Goal: Answer question/provide support

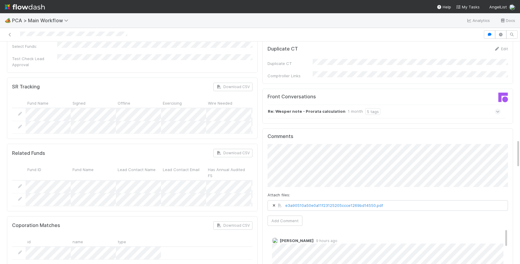
scroll to position [1057, 0]
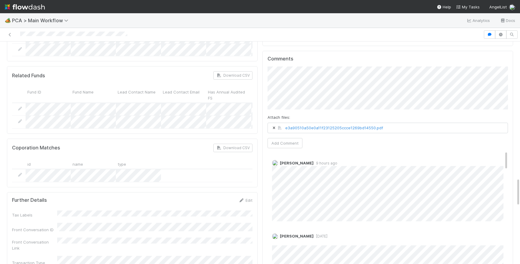
click at [280, 138] on button "Add Comment" at bounding box center [285, 143] width 35 height 10
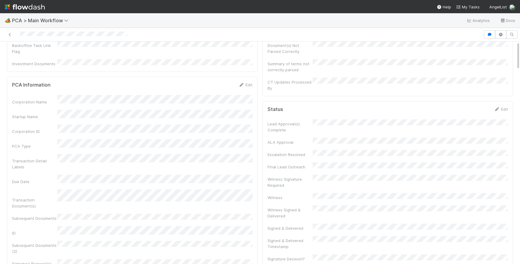
scroll to position [0, 0]
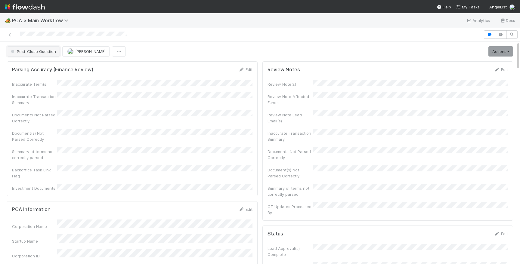
click at [22, 54] on button "Post-Close Question" at bounding box center [33, 51] width 53 height 10
click at [115, 31] on div at bounding box center [241, 34] width 479 height 8
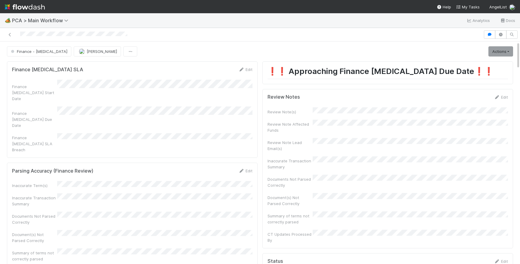
click at [115, 31] on div at bounding box center [241, 34] width 479 height 8
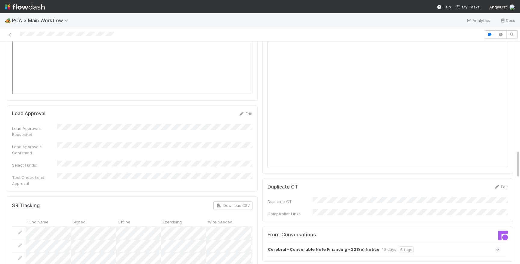
scroll to position [727, 0]
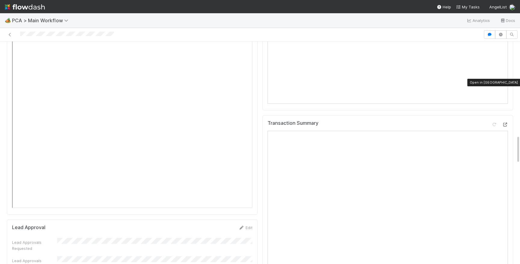
click at [505, 122] on div at bounding box center [505, 125] width 6 height 6
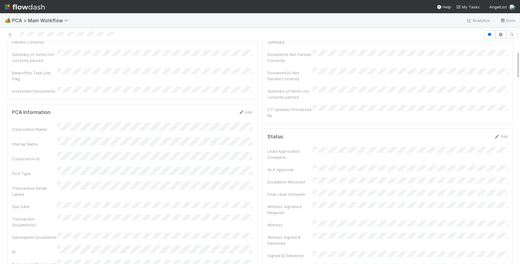
scroll to position [126, 0]
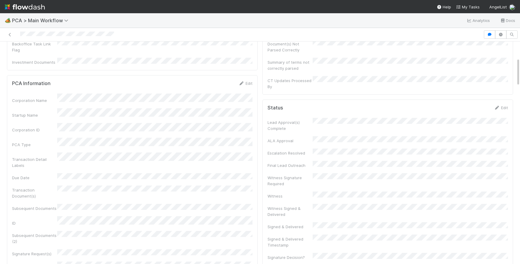
click at [117, 186] on div "Transaction Document(s)" at bounding box center [132, 193] width 240 height 14
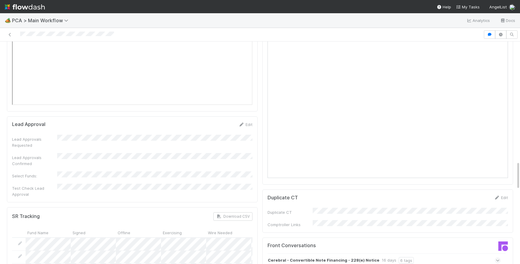
scroll to position [958, 0]
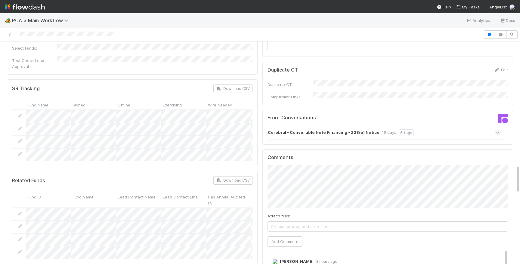
click at [479, 126] on div "Cerebral - Convertible Note Financing - 228(e) Notice 16 days 6 tags" at bounding box center [384, 133] width 233 height 14
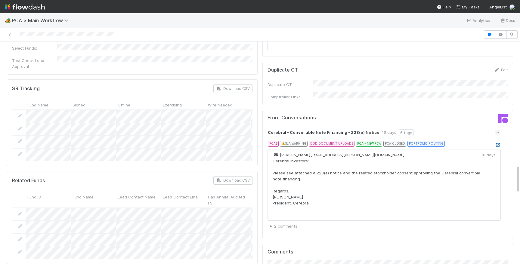
click at [497, 143] on icon at bounding box center [498, 145] width 6 height 4
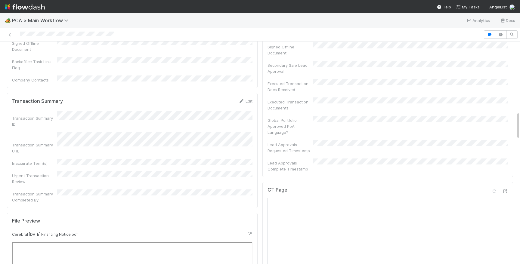
scroll to position [315, 0]
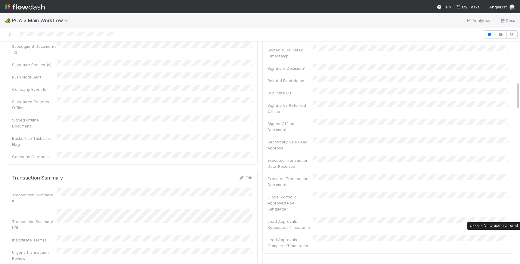
click at [506, 264] on icon at bounding box center [505, 268] width 6 height 4
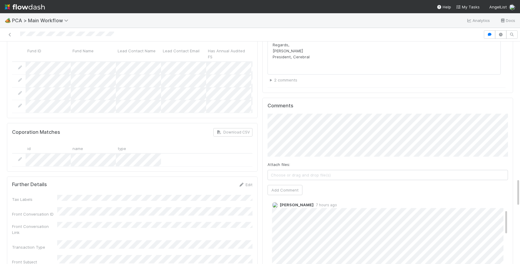
scroll to position [1080, 0]
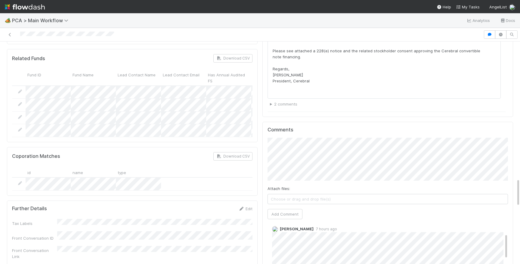
click at [274, 175] on div "Comments Attach files: Choose or drag and drop file(s) Add Comment Charlie Bell…" at bounding box center [388, 234] width 240 height 215
click at [276, 209] on button "Add Comment" at bounding box center [285, 214] width 35 height 10
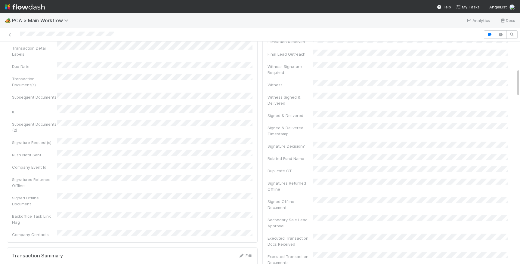
scroll to position [0, 0]
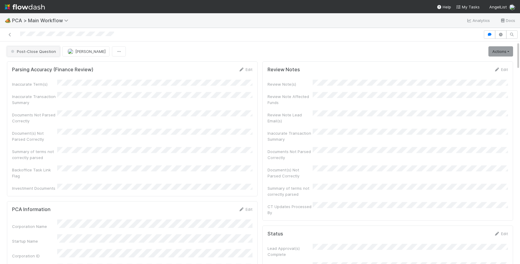
click at [48, 51] on span "Post-Close Question" at bounding box center [33, 51] width 46 height 5
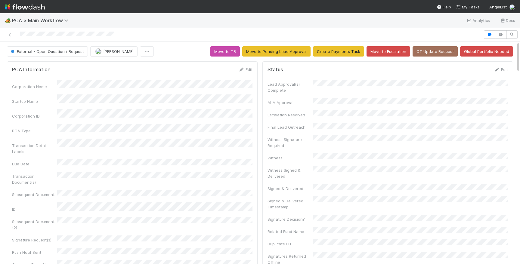
click at [110, 29] on div at bounding box center [260, 35] width 520 height 14
